Goal: Check status: Check status

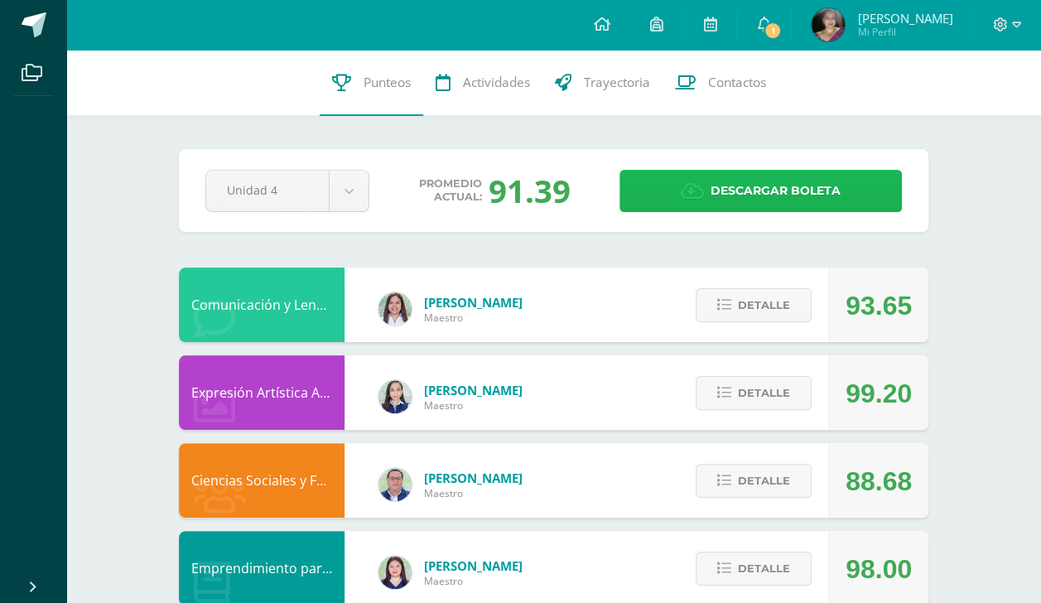
click at [734, 192] on span "Descargar boleta" at bounding box center [775, 191] width 130 height 41
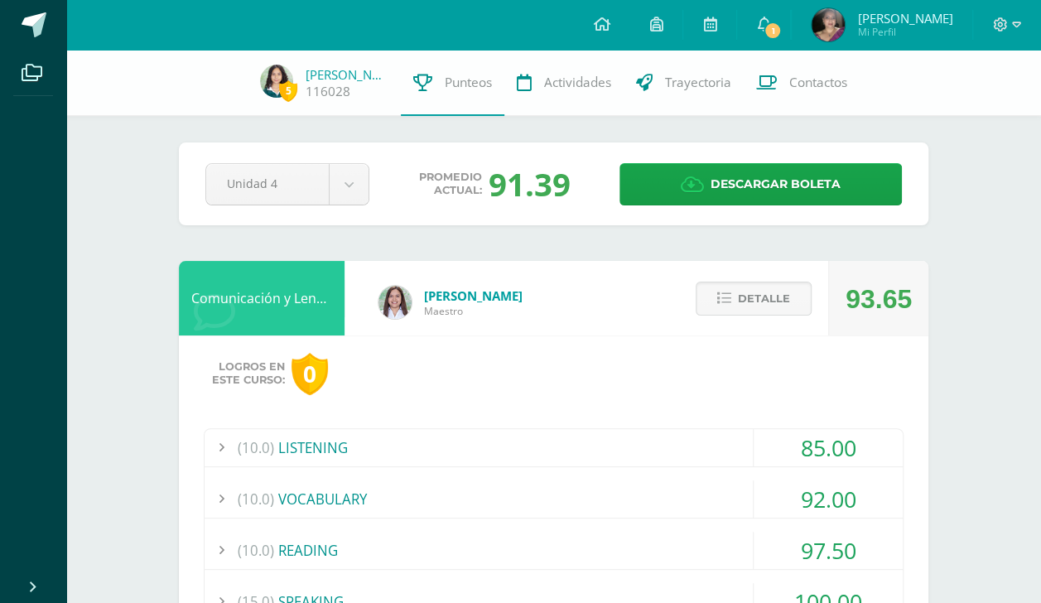
click at [574, 449] on div "(10.0) LISTENING" at bounding box center [554, 447] width 698 height 37
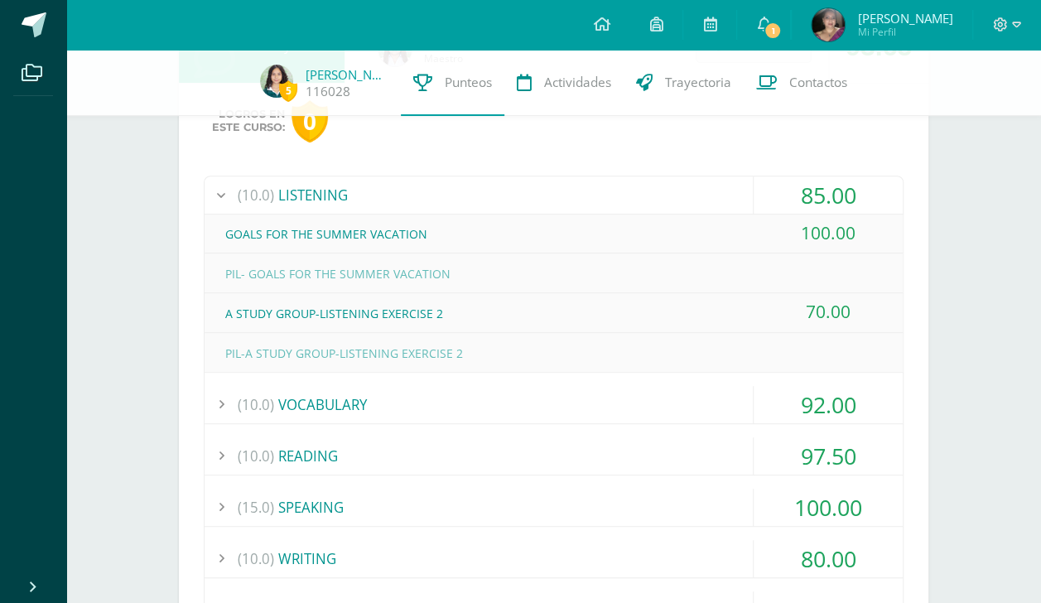
scroll to position [253, 0]
click at [539, 411] on div "(10.0) VOCABULARY" at bounding box center [554, 403] width 698 height 37
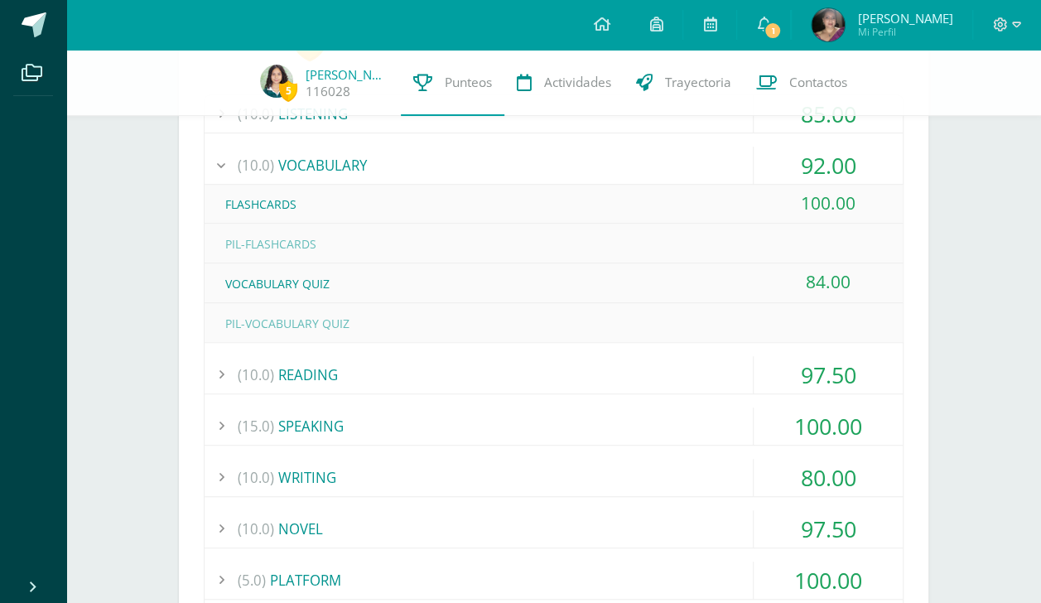
scroll to position [341, 0]
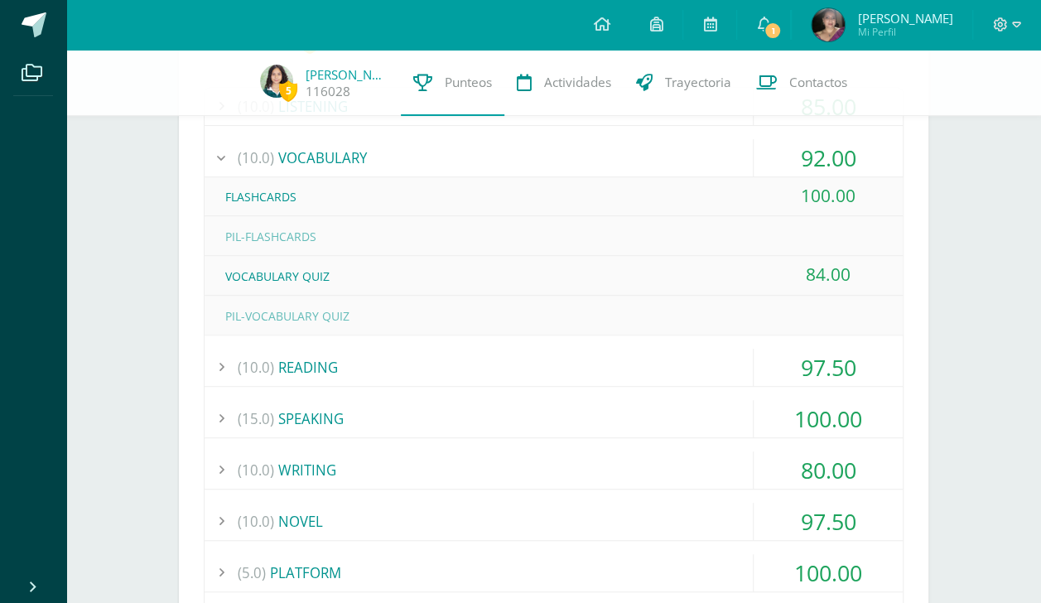
click at [498, 378] on div "(10.0) READING" at bounding box center [554, 367] width 698 height 37
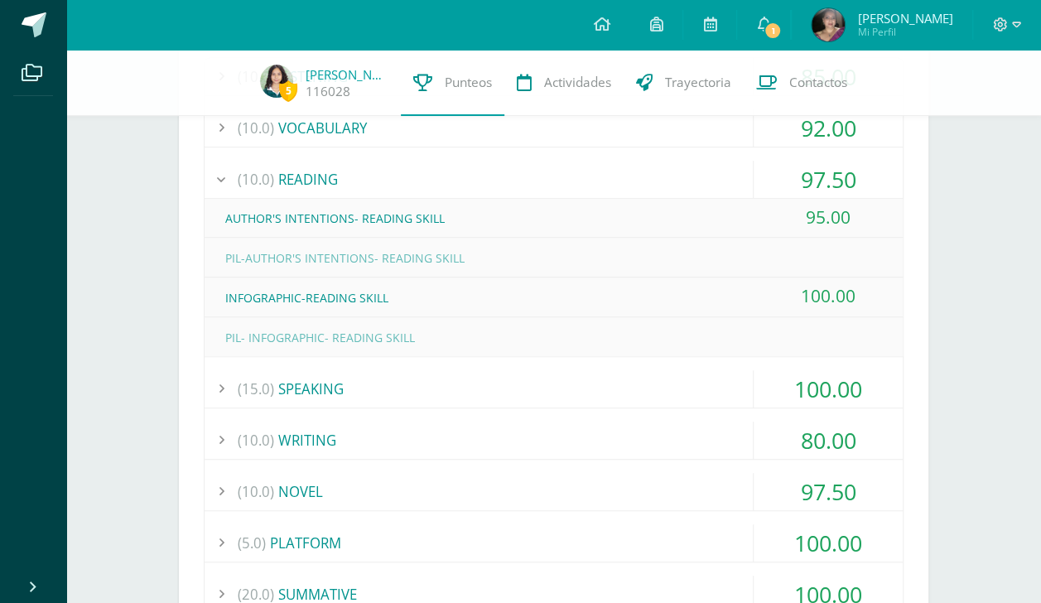
scroll to position [395, 0]
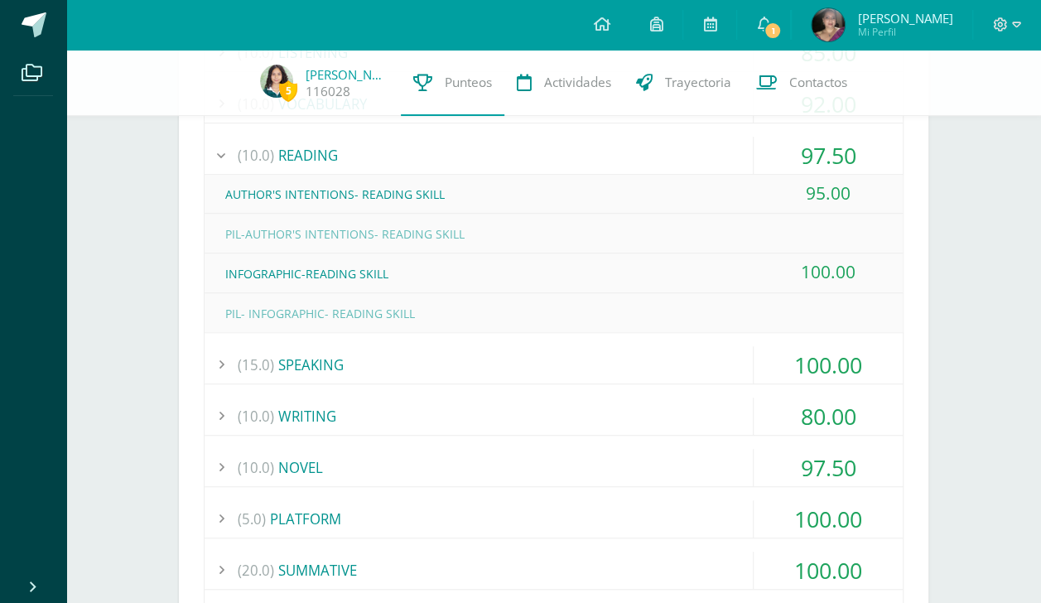
click at [498, 369] on div "(15.0) SPEAKING" at bounding box center [554, 364] width 698 height 37
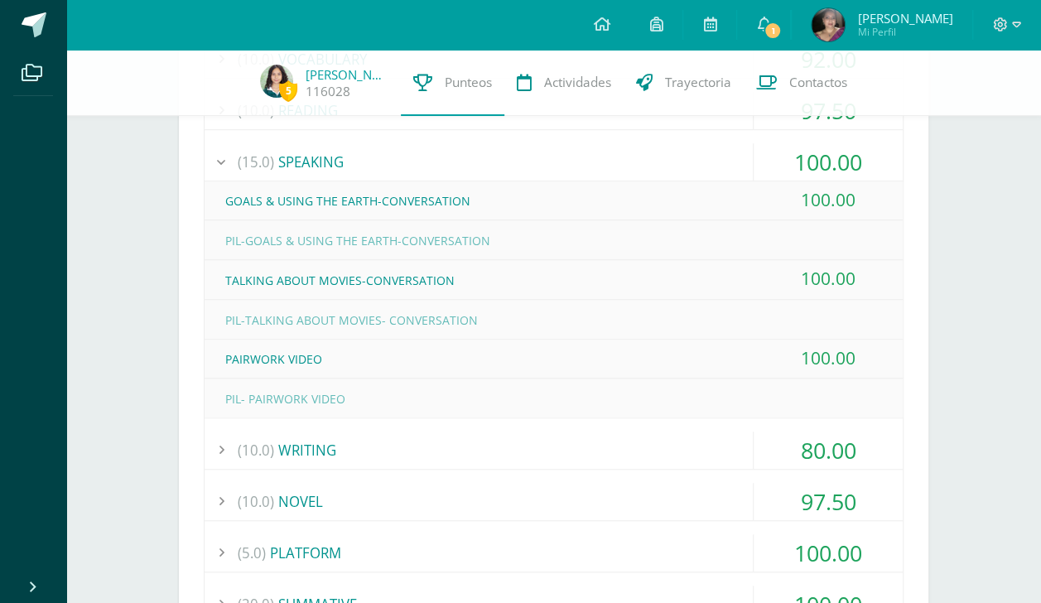
scroll to position [445, 0]
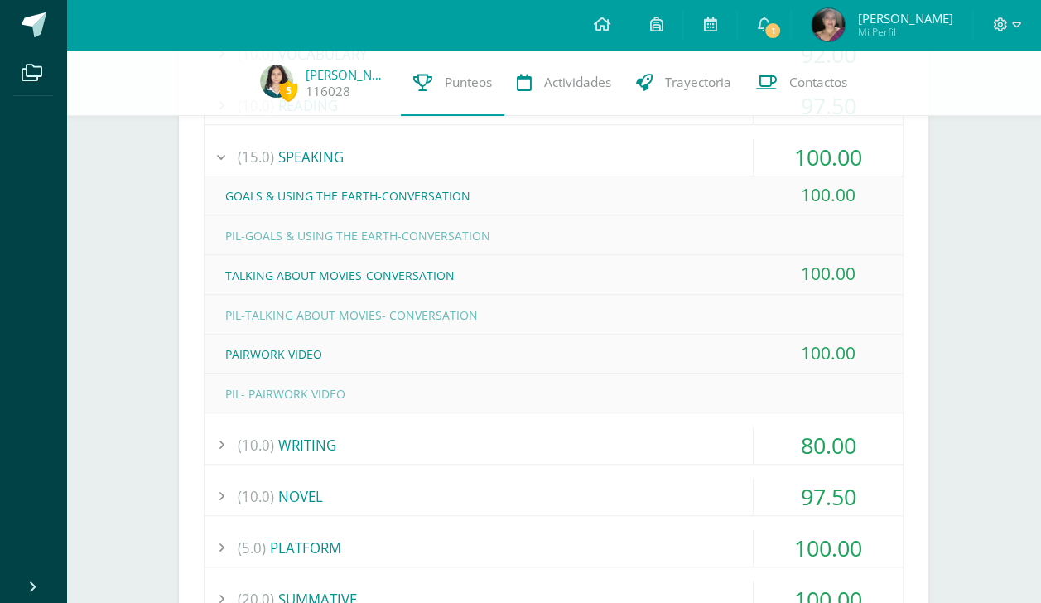
click at [525, 442] on div "(10.0) WRITING" at bounding box center [554, 444] width 698 height 37
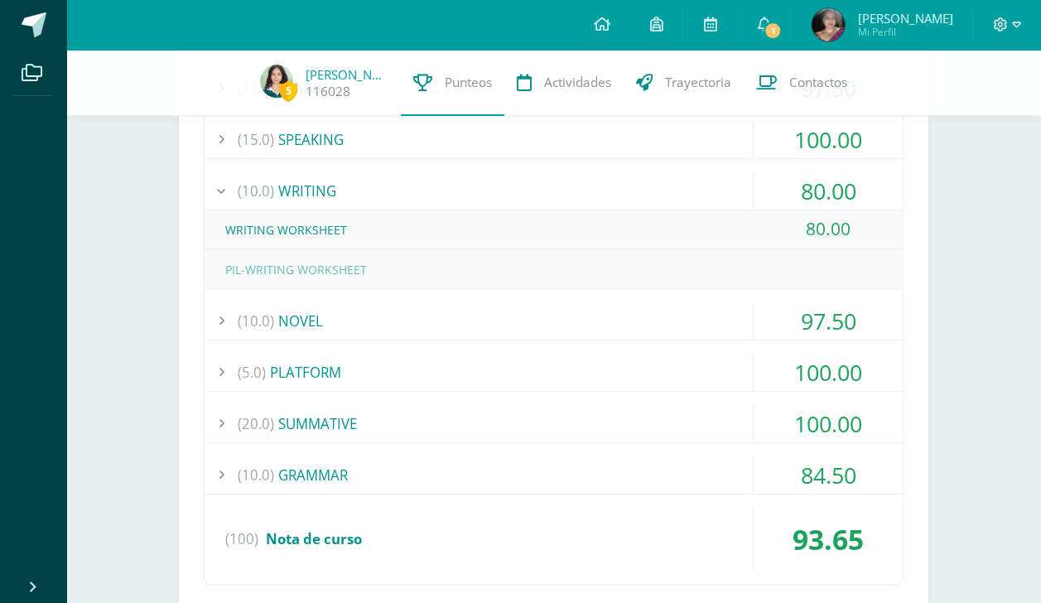
scroll to position [473, 0]
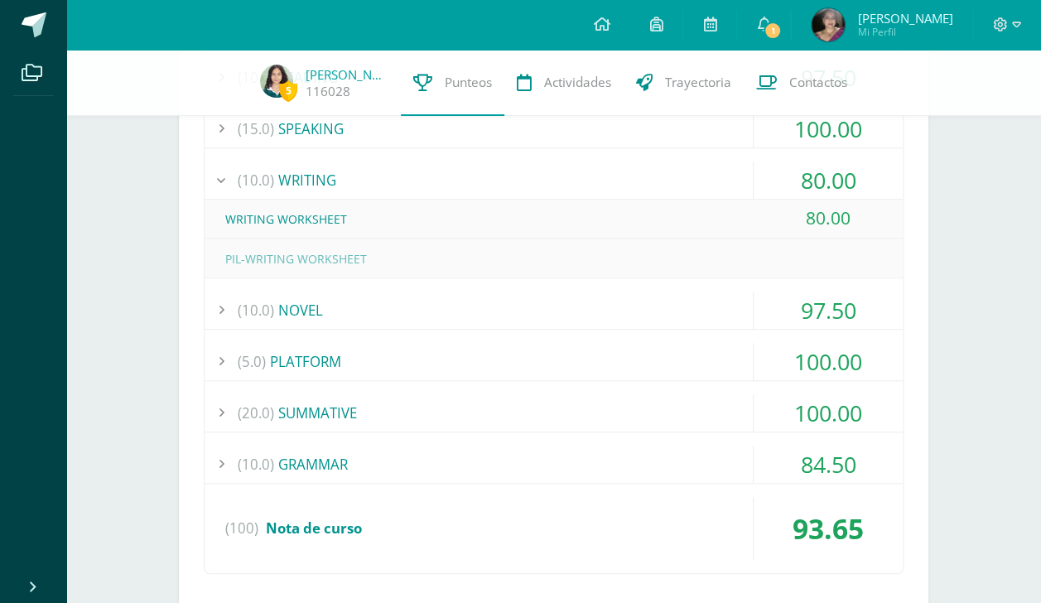
click at [447, 309] on div "(10.0) NOVEL" at bounding box center [554, 309] width 698 height 37
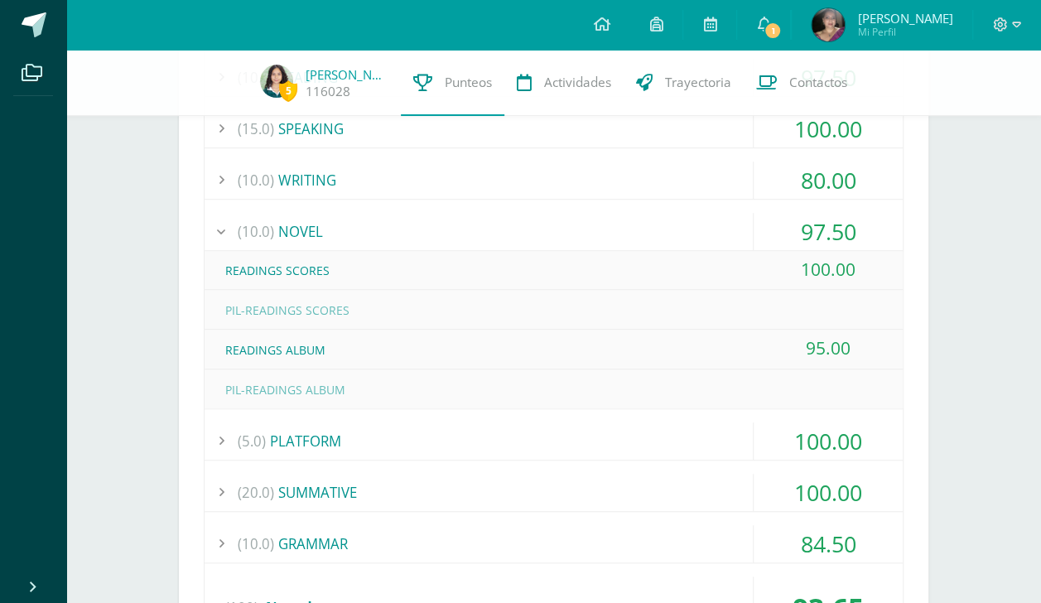
click at [512, 430] on div "(5.0) PLATFORM" at bounding box center [554, 440] width 698 height 37
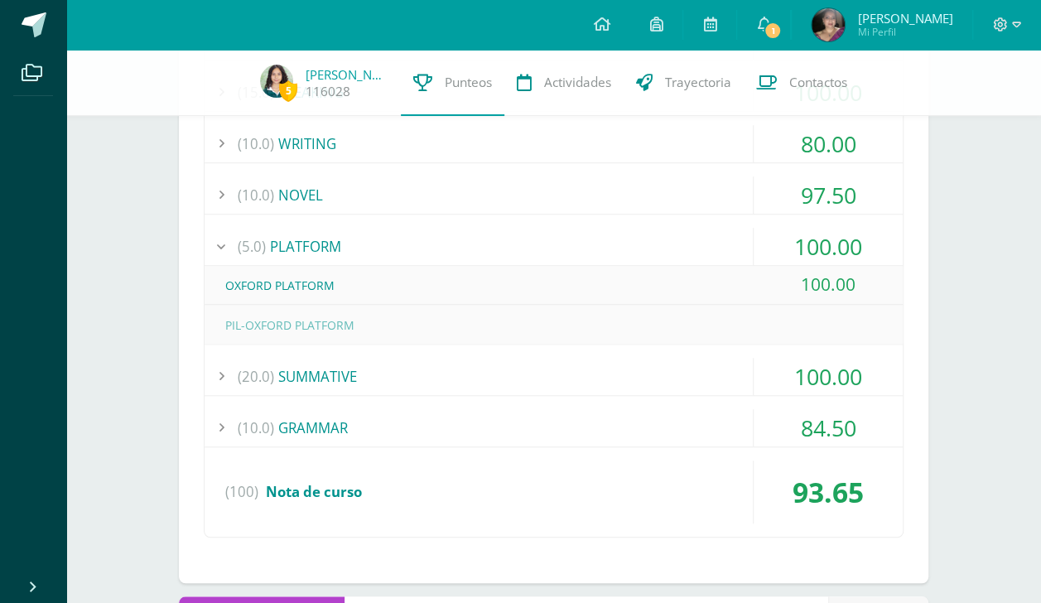
scroll to position [510, 0]
click at [443, 388] on div "(20.0) SUMMATIVE" at bounding box center [554, 375] width 698 height 37
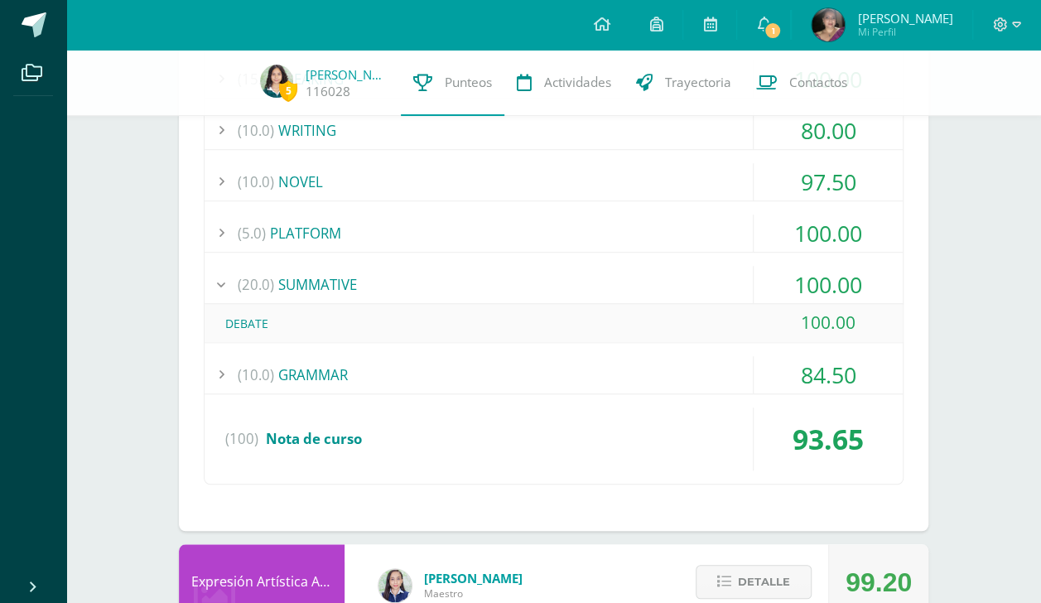
scroll to position [526, 0]
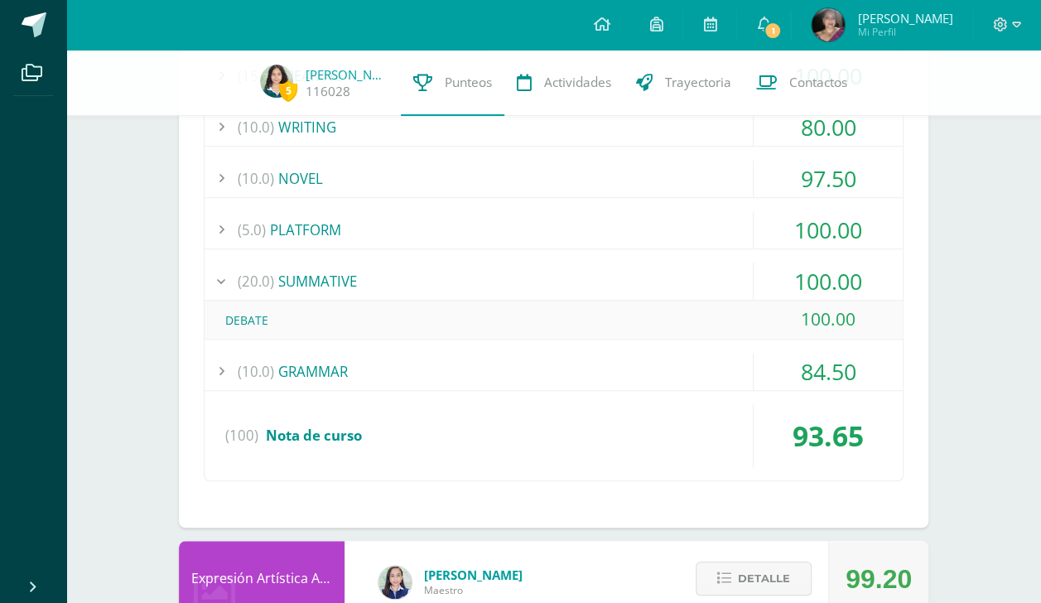
click at [438, 388] on div "(10.0) LISTENING 85.00 GOALS FOR THE SUMMER VACATION 100.00" at bounding box center [554, 192] width 700 height 580
click at [397, 374] on div "(10.0) GRAMMAR" at bounding box center [554, 371] width 698 height 37
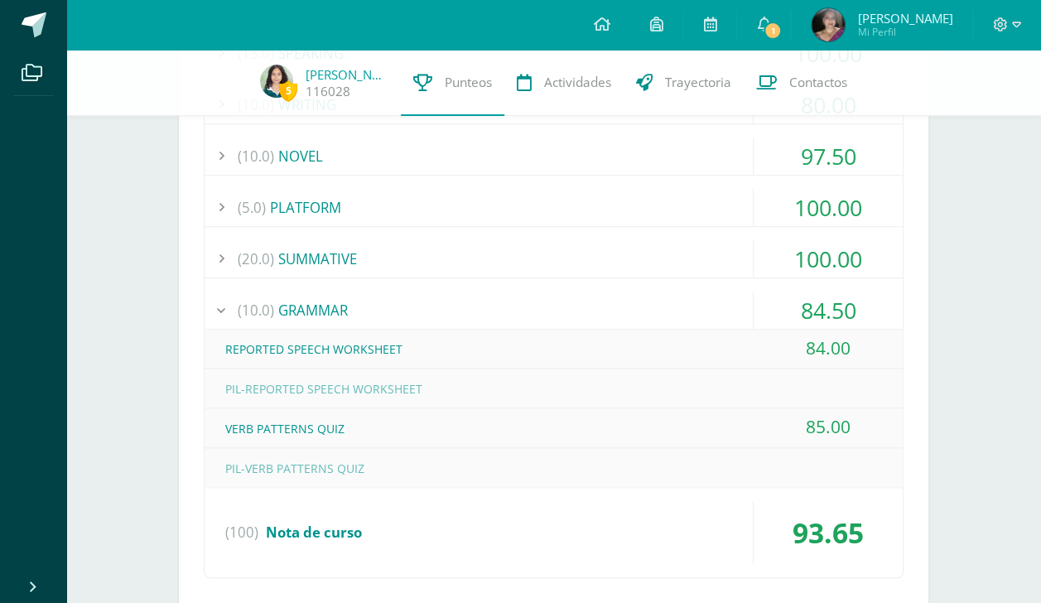
scroll to position [549, 0]
click at [387, 315] on div "(10.0) GRAMMAR" at bounding box center [554, 309] width 698 height 37
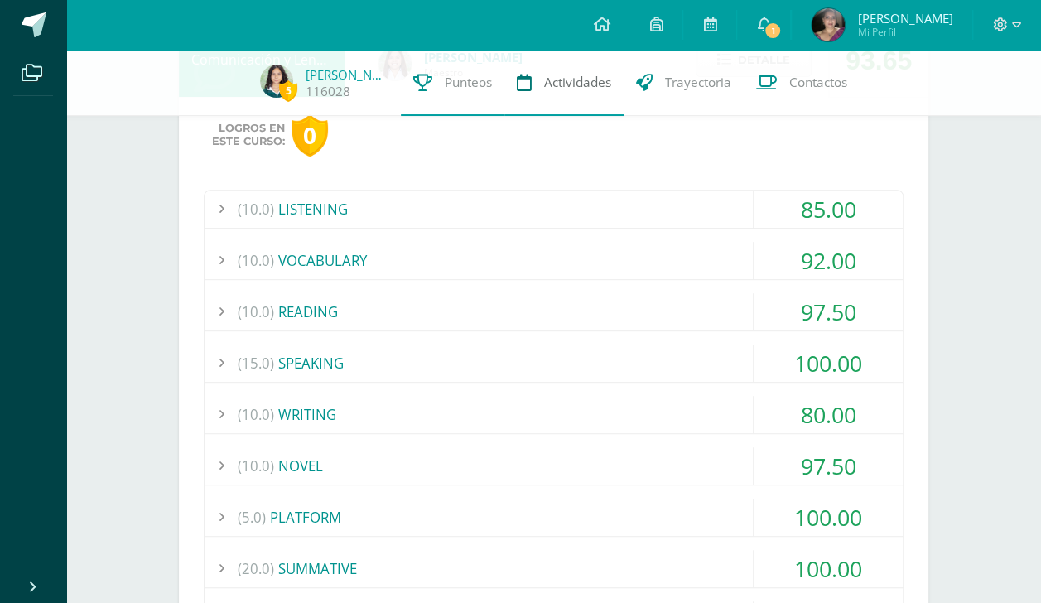
scroll to position [206, 0]
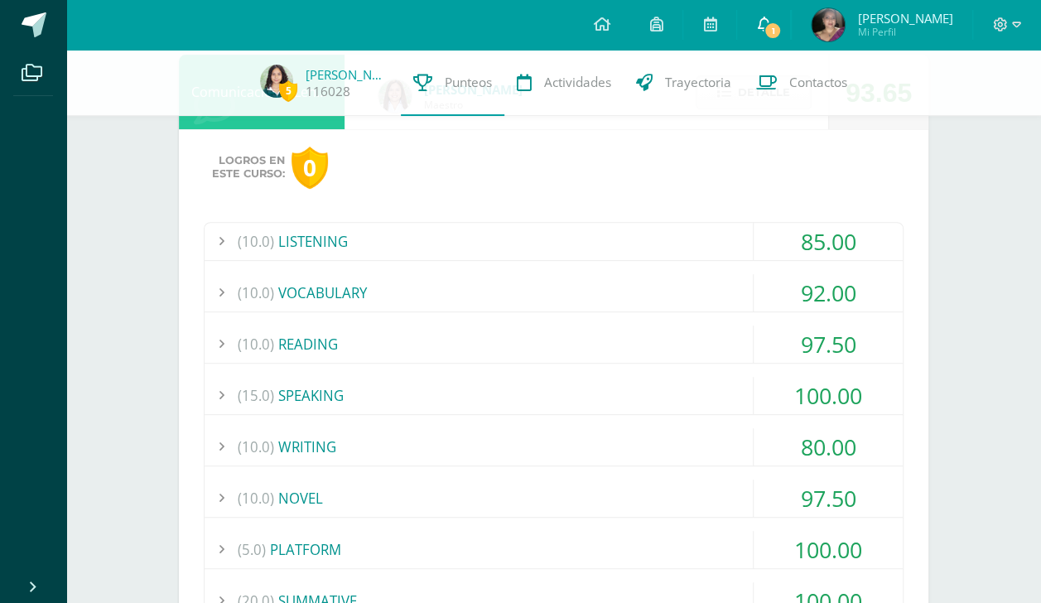
click at [787, 25] on link "1" at bounding box center [763, 25] width 53 height 50
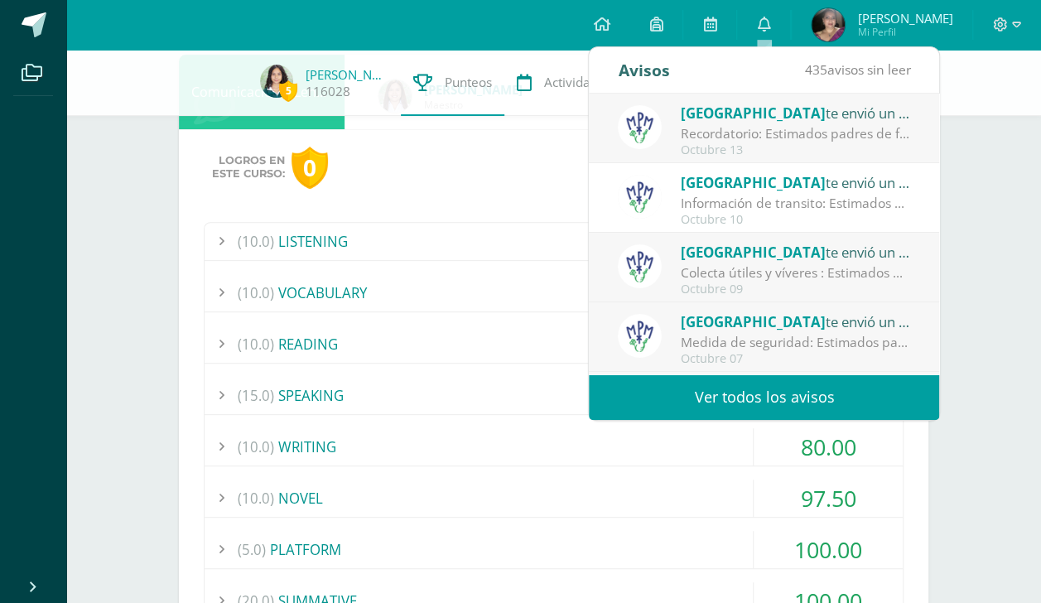
click at [753, 159] on div "Colegio Monte te envió un aviso Recordatorio: Estimados padres de familia: Comp…" at bounding box center [764, 129] width 350 height 70
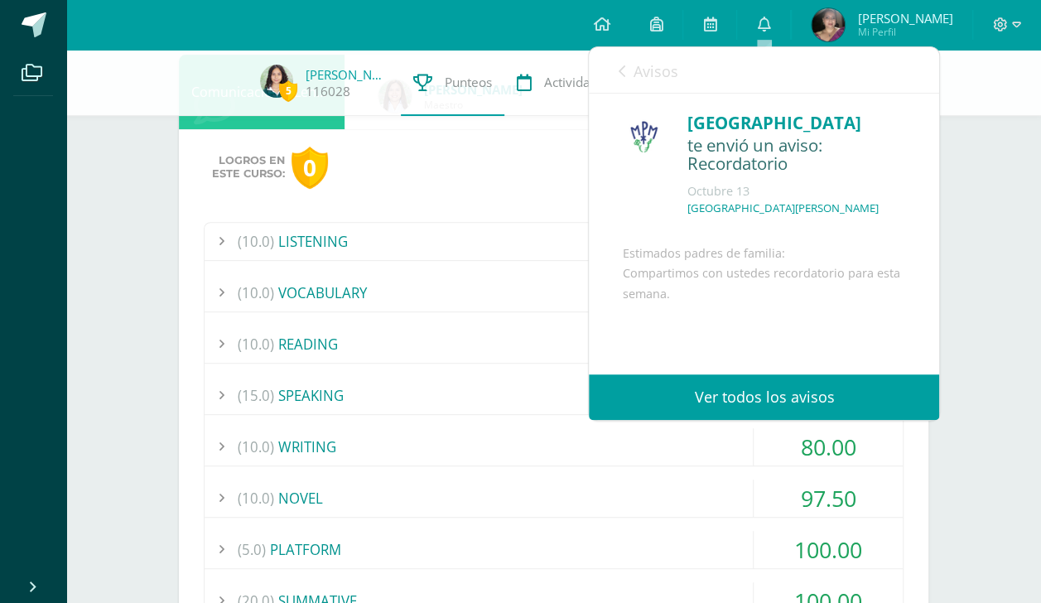
scroll to position [161, 0]
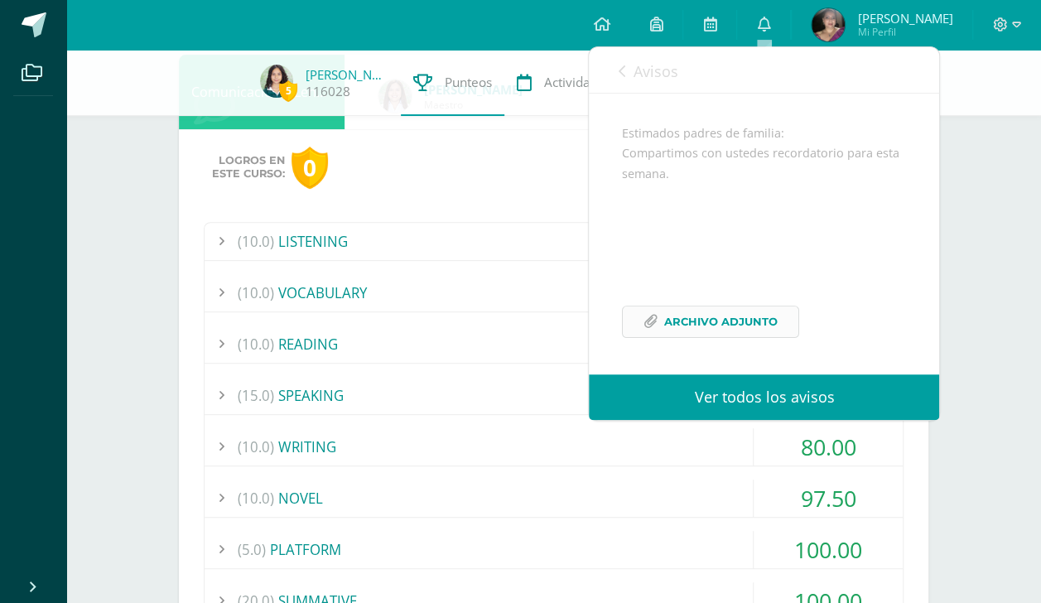
click at [739, 331] on span "Archivo Adjunto" at bounding box center [720, 321] width 113 height 31
